Goal: Task Accomplishment & Management: Complete application form

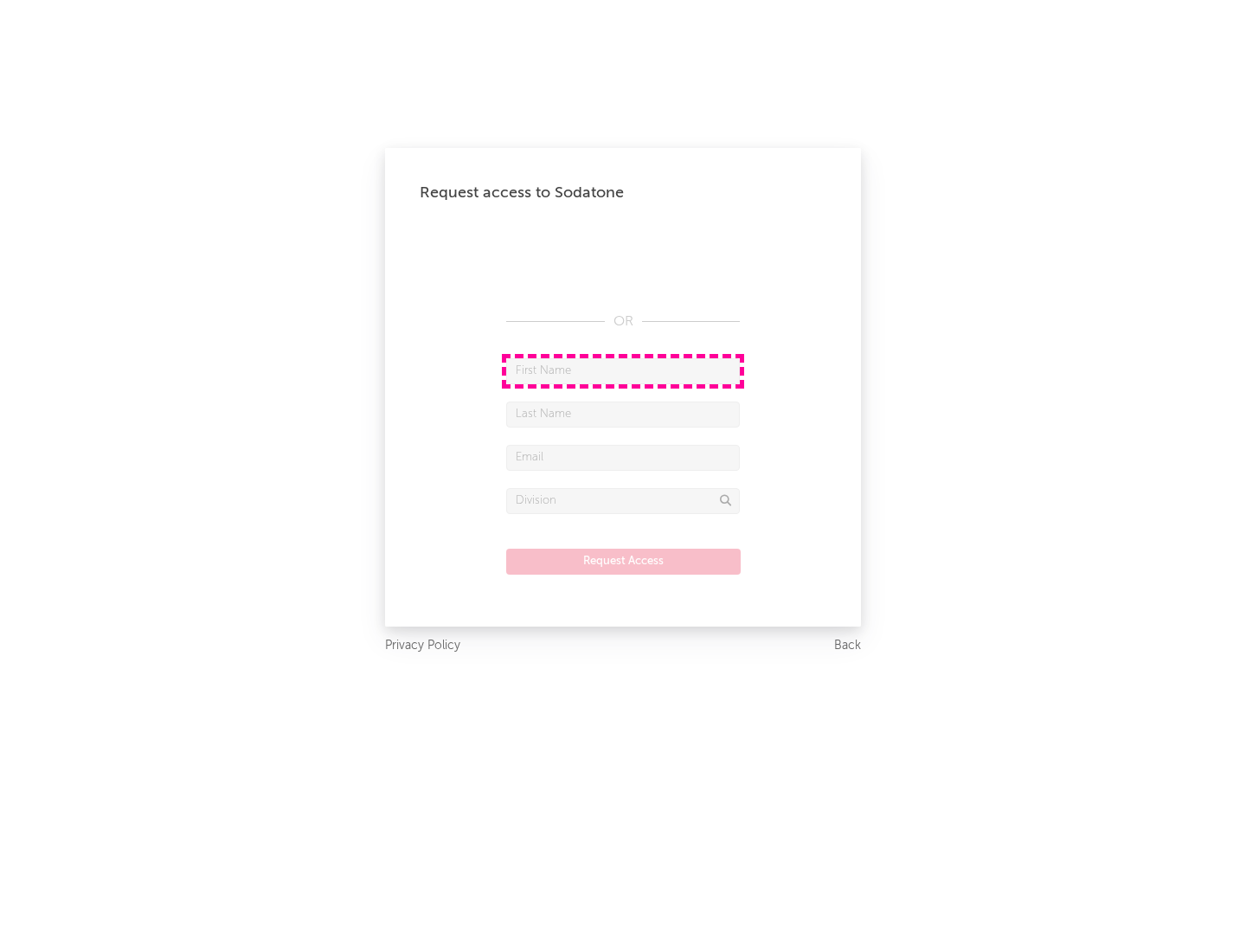
click at [623, 370] on input "text" at bounding box center [623, 371] width 234 height 26
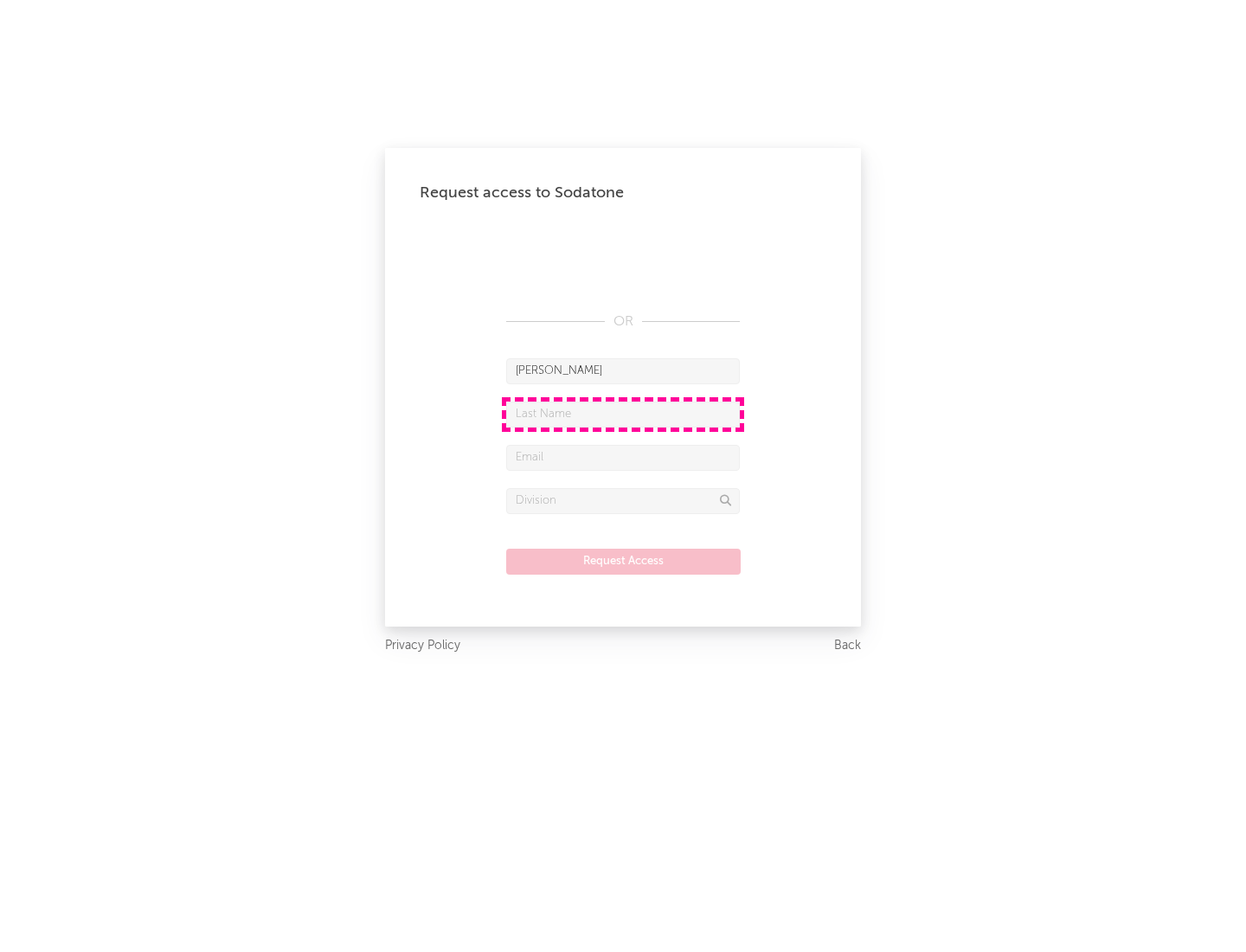
type input "[PERSON_NAME]"
click at [623, 414] on input "text" at bounding box center [623, 415] width 234 height 26
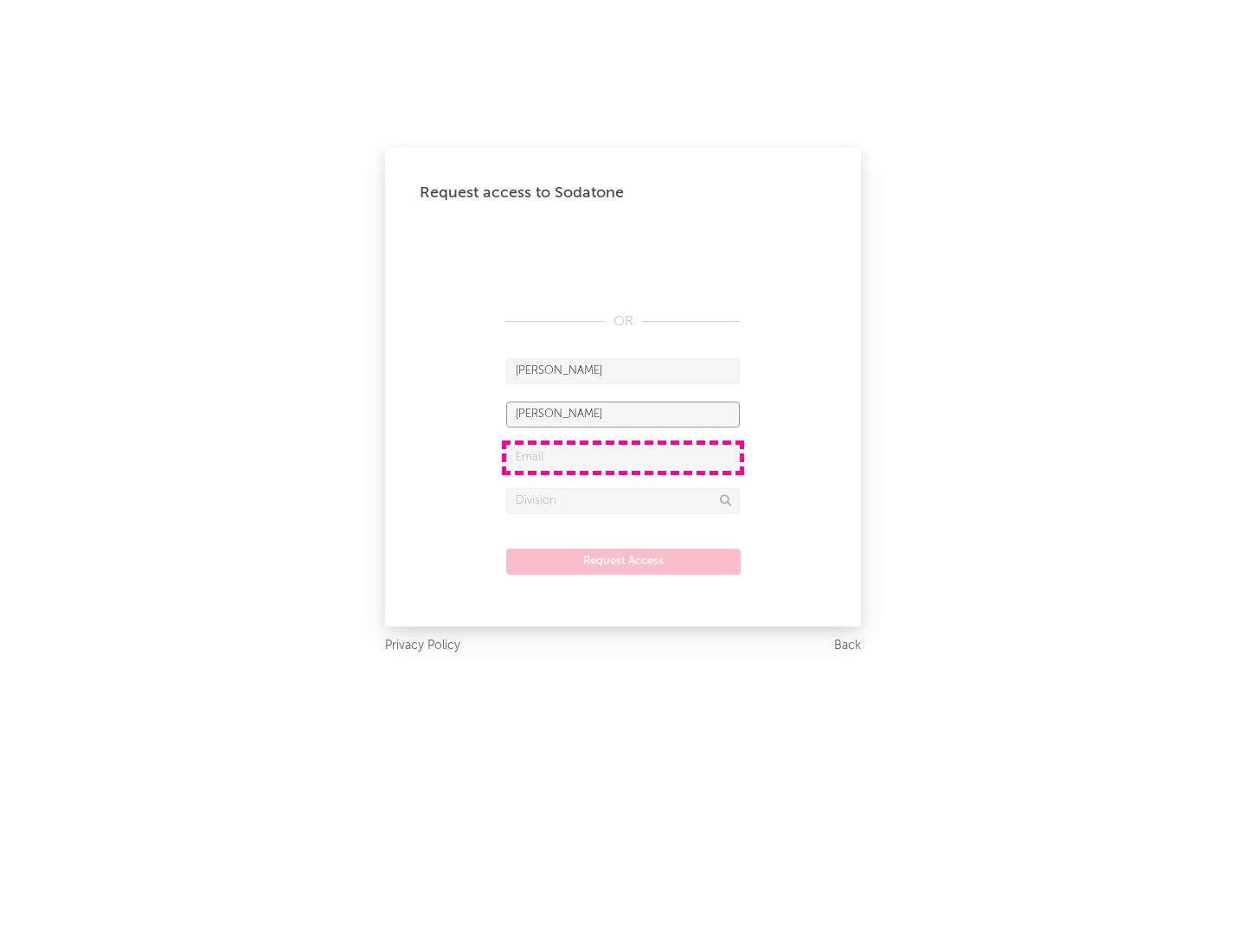
type input "[PERSON_NAME]"
click at [623, 457] on input "text" at bounding box center [623, 458] width 234 height 26
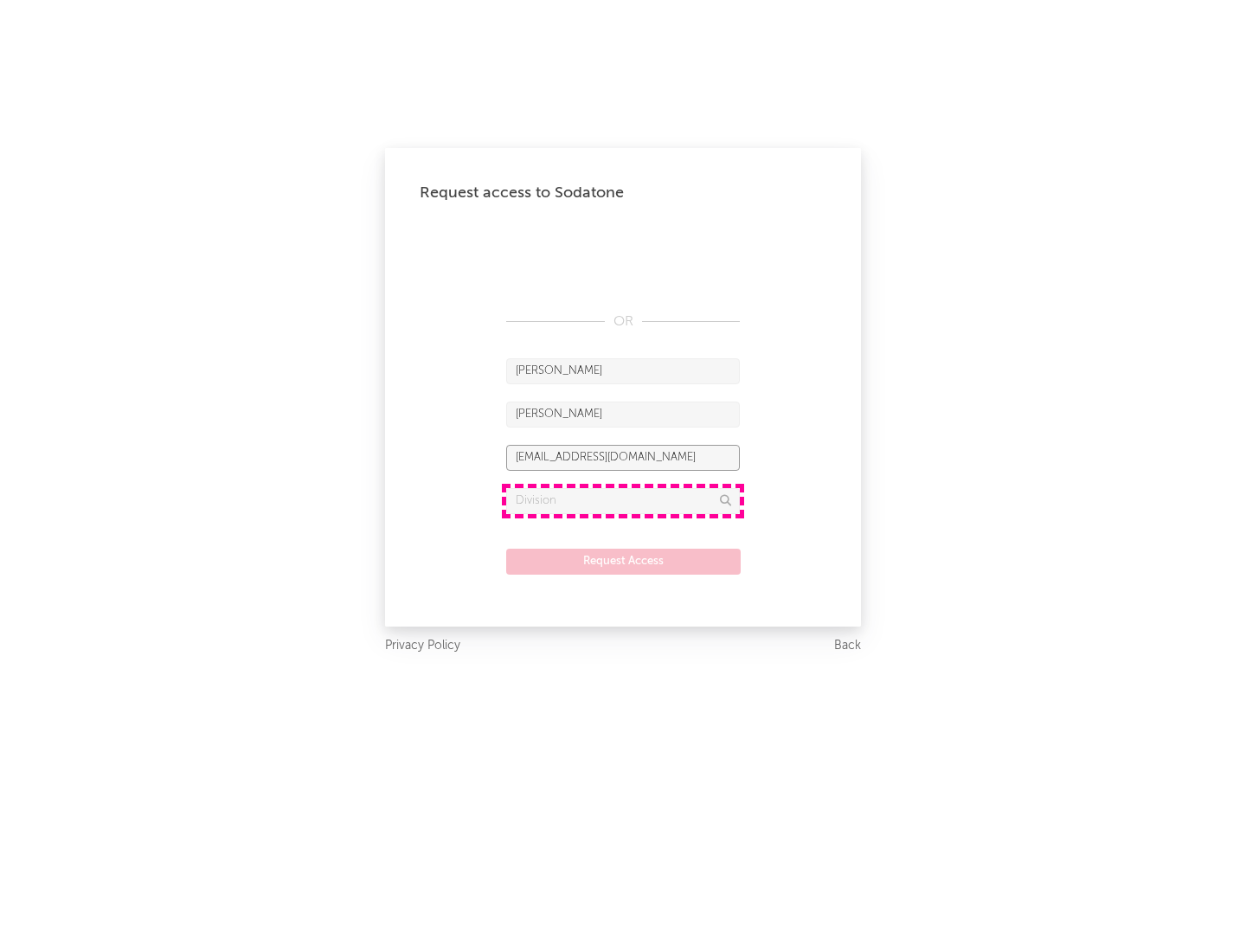
type input "[EMAIL_ADDRESS][DOMAIN_NAME]"
click at [623, 500] on input "text" at bounding box center [623, 501] width 234 height 26
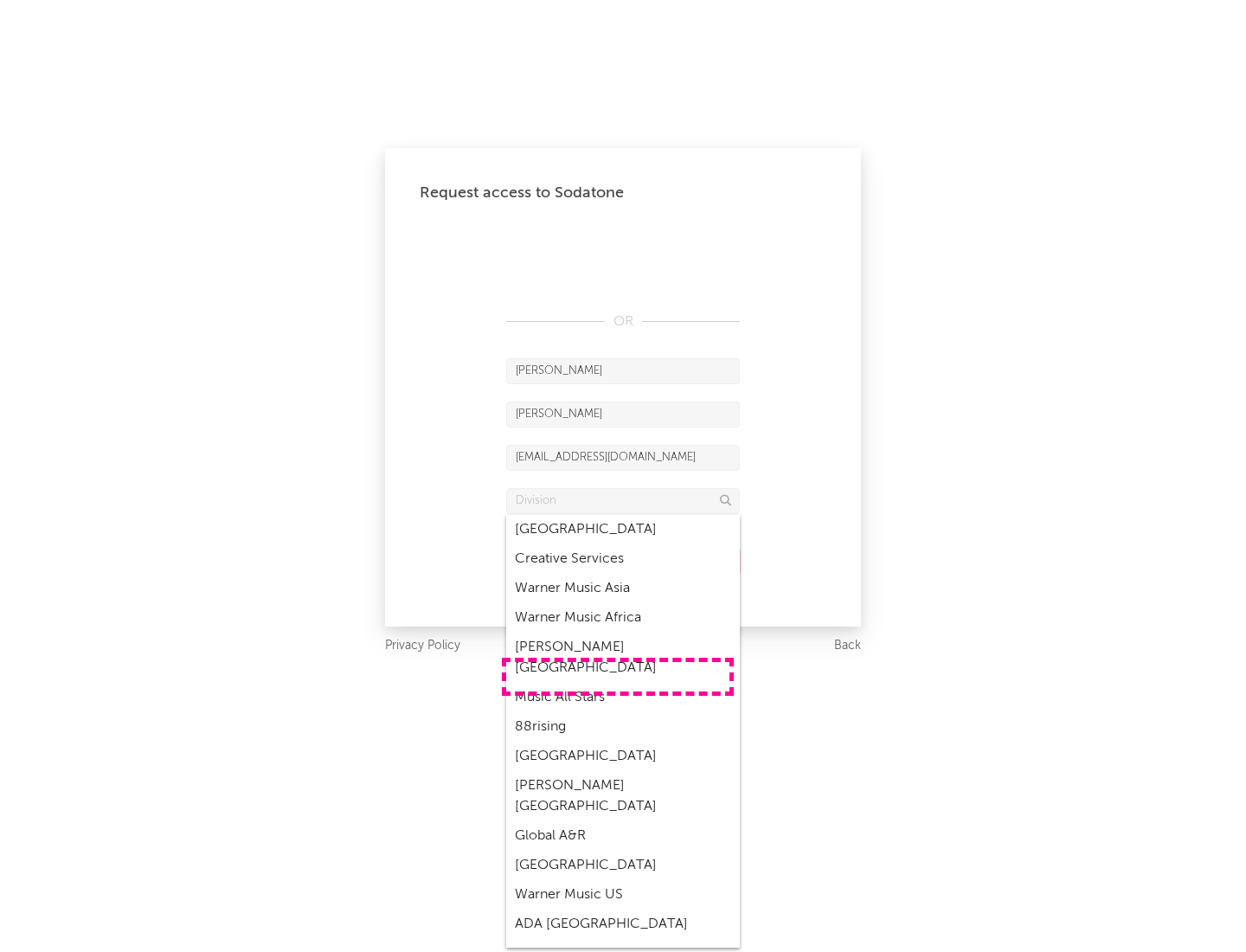
click at [617, 683] on div "Music All Stars" at bounding box center [623, 697] width 234 height 29
type input "Music All Stars"
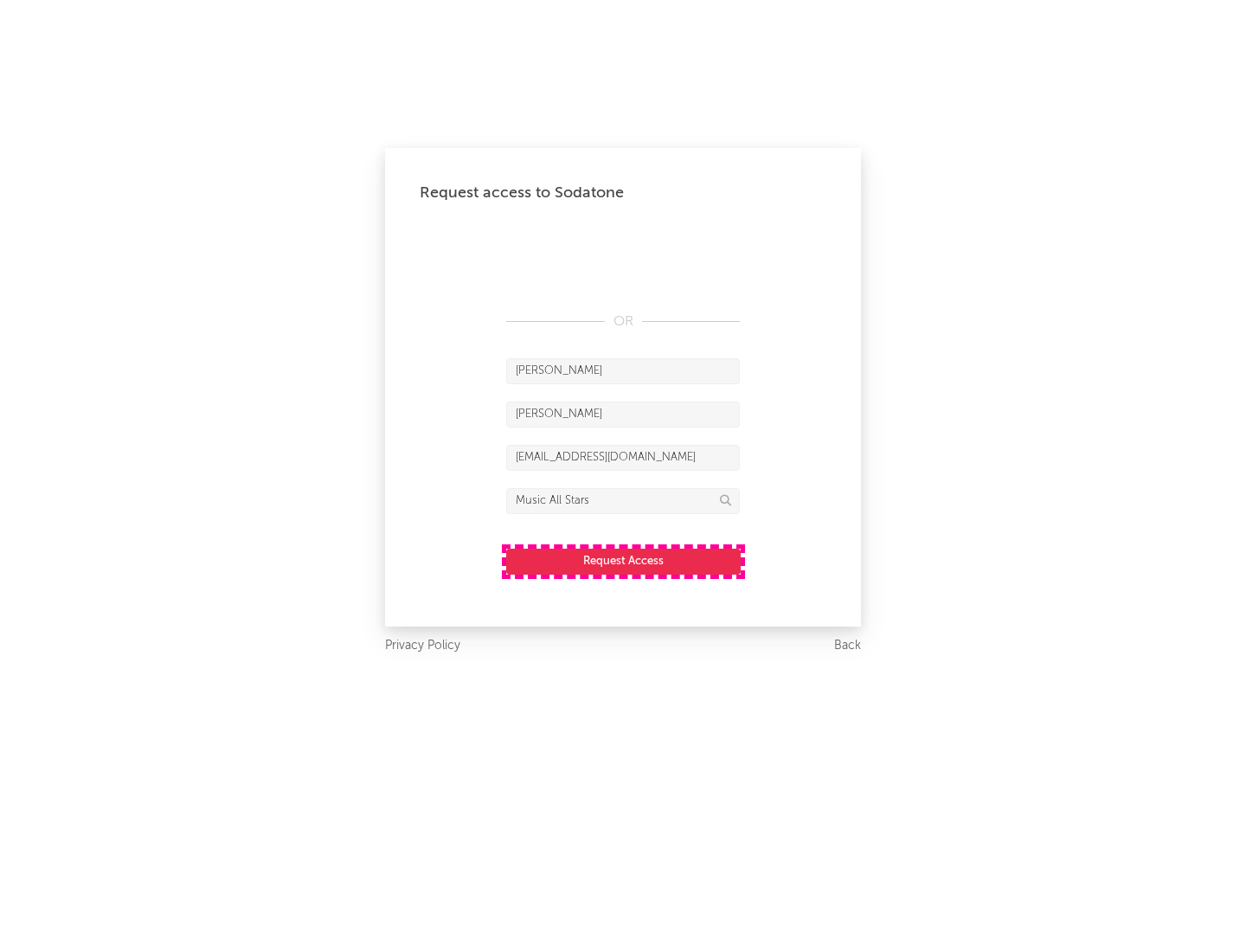
click at [623, 561] on button "Request Access" at bounding box center [623, 561] width 234 height 26
